Goal: Complete application form

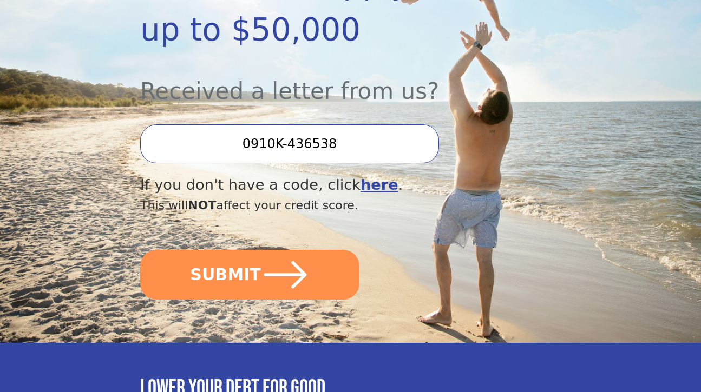
scroll to position [332, 0]
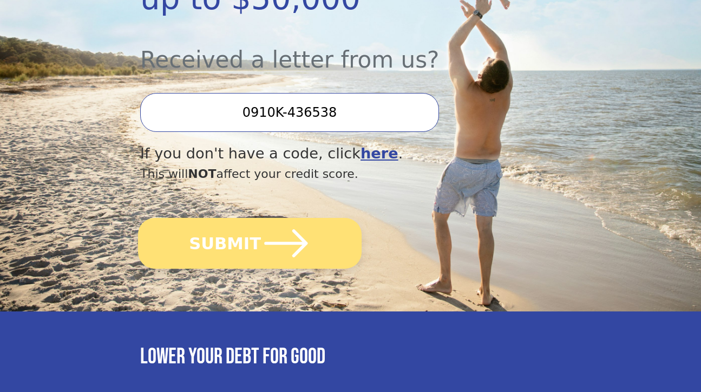
click at [261, 227] on icon "submit" at bounding box center [286, 244] width 50 height 50
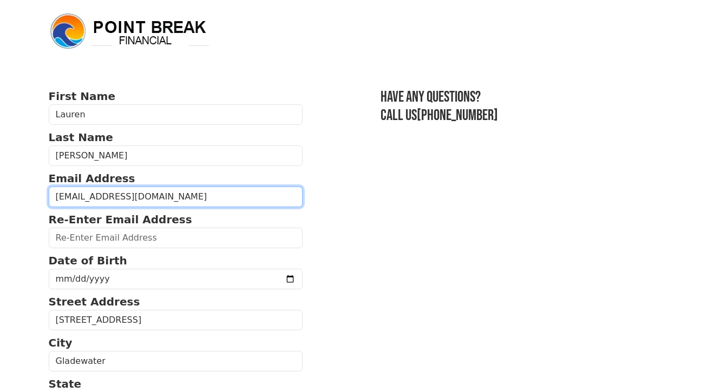
type input "laurenellerd1@icloud.com"
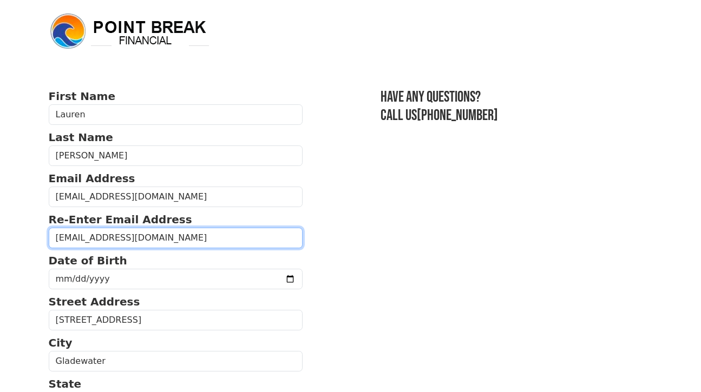
type input "laurenellerd1@icloud.com"
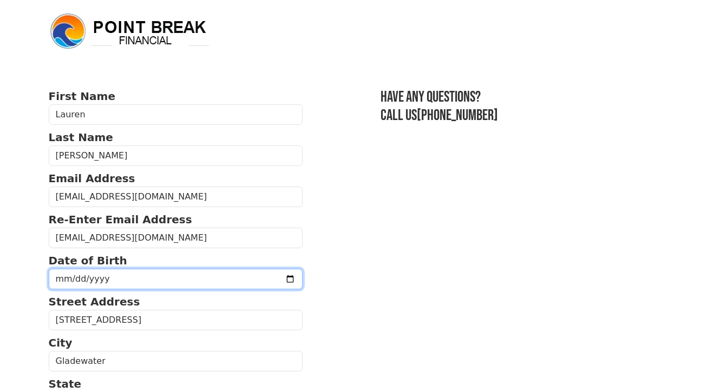
click at [150, 277] on input "date" at bounding box center [176, 279] width 254 height 21
type input "1979-08-22"
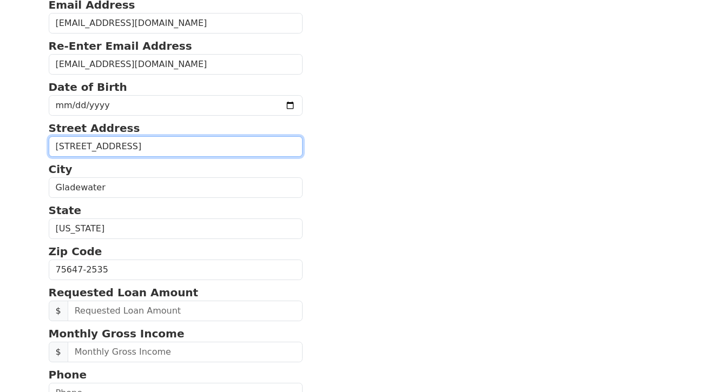
scroll to position [230, 0]
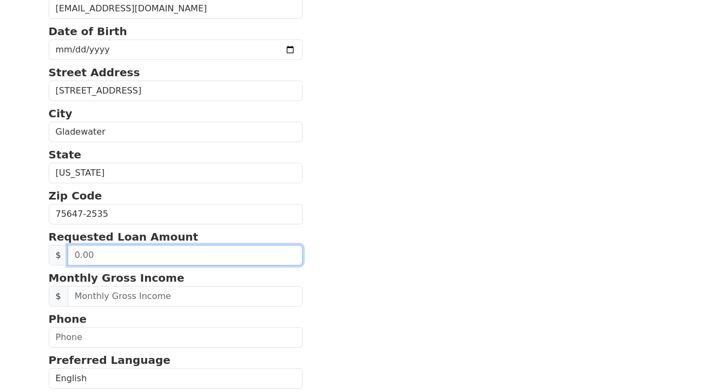
click at [160, 263] on input "text" at bounding box center [185, 255] width 235 height 21
type input "20,000.00"
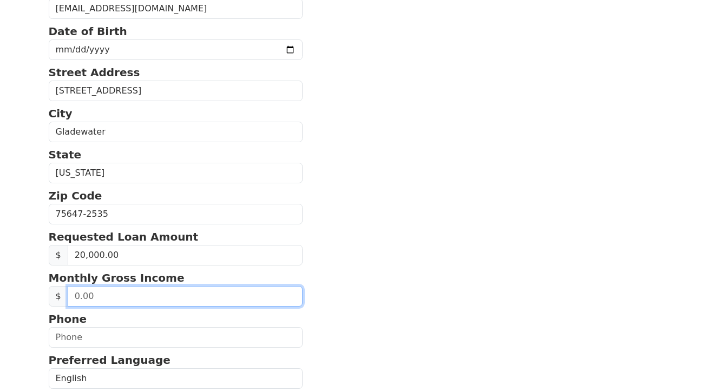
click at [184, 306] on input "text" at bounding box center [185, 296] width 235 height 21
type input "11,500.00"
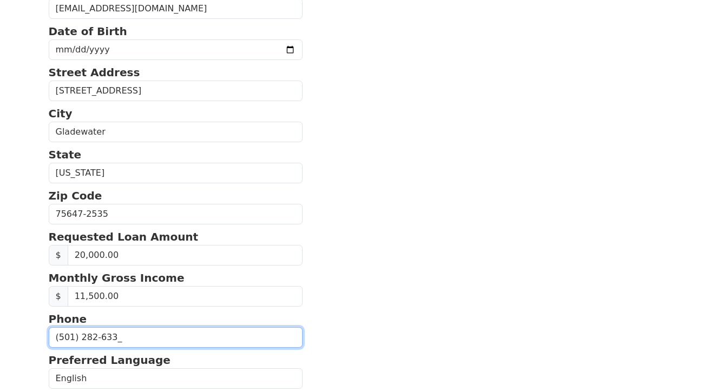
type input "(501) 282-6332"
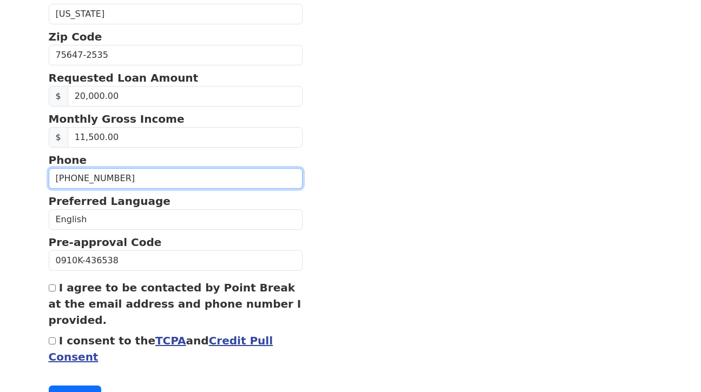
scroll to position [396, 0]
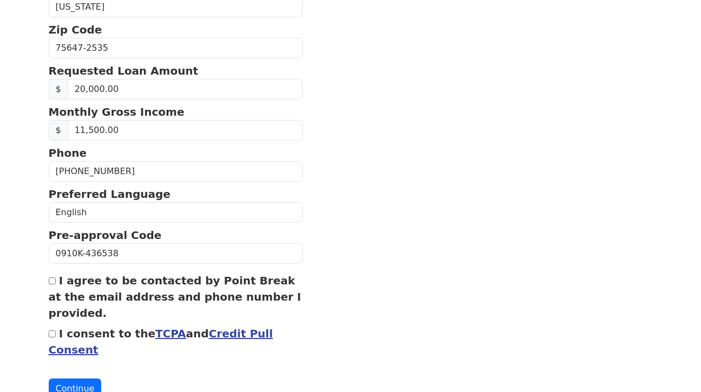
click at [50, 285] on input "I agree to be contacted by Point Break at the email address and phone number I …" at bounding box center [52, 281] width 7 height 7
checkbox input "true"
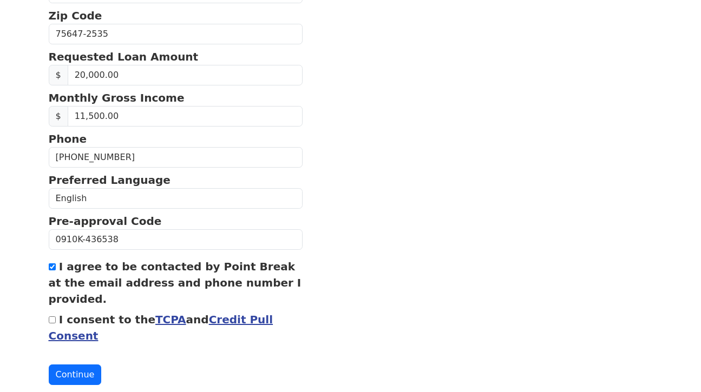
scroll to position [424, 0]
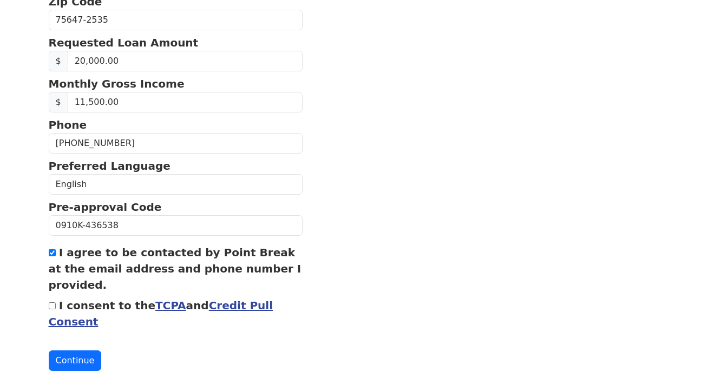
click at [53, 310] on input "I consent to the TCPA and Credit Pull Consent" at bounding box center [52, 306] width 7 height 7
checkbox input "true"
click at [70, 371] on button "Continue" at bounding box center [75, 361] width 53 height 21
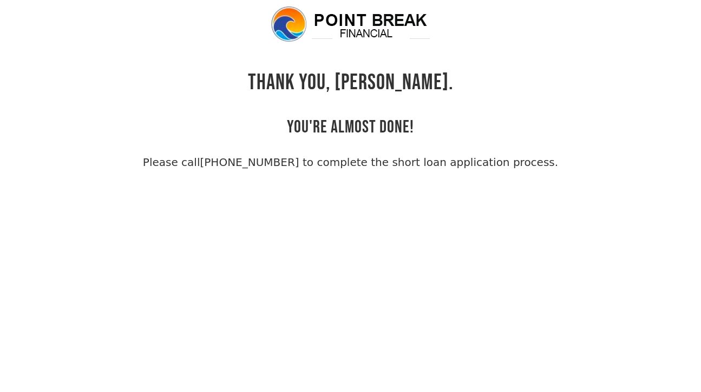
scroll to position [26, 0]
